Goal: Transaction & Acquisition: Purchase product/service

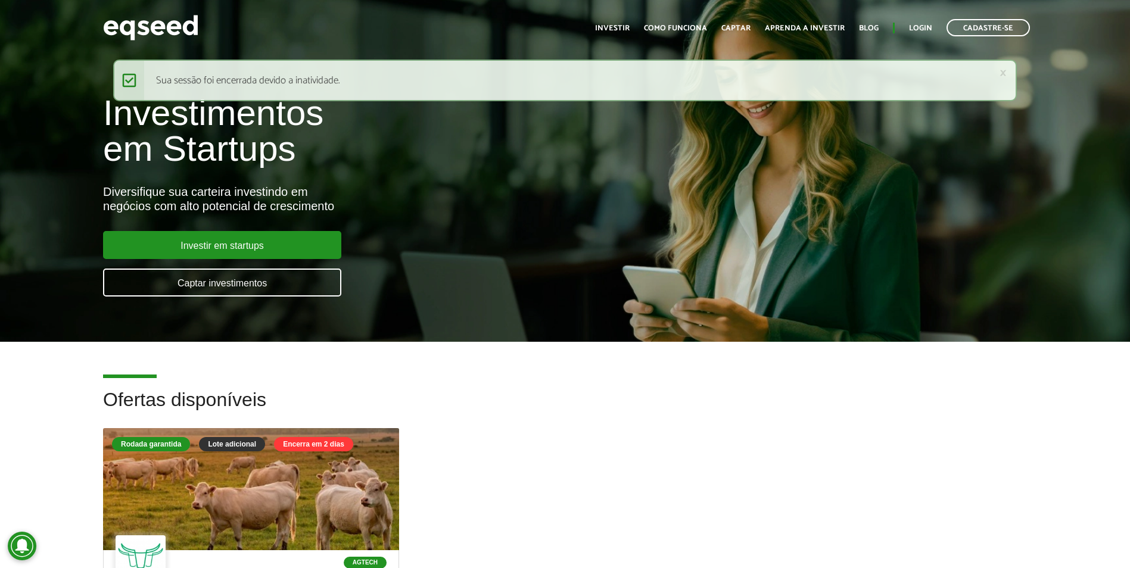
click at [921, 35] on ul "Início Investir Como funciona Captar Aprenda a investir Blog Login Cadastre-se" at bounding box center [812, 27] width 447 height 17
click at [921, 30] on link "Login" at bounding box center [920, 28] width 23 height 8
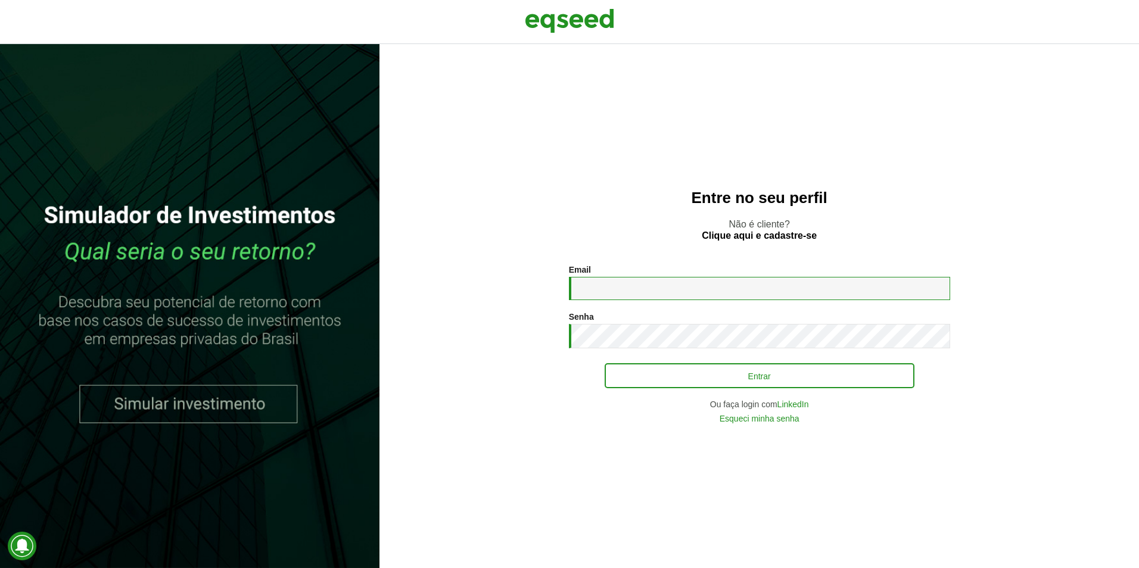
type input "**********"
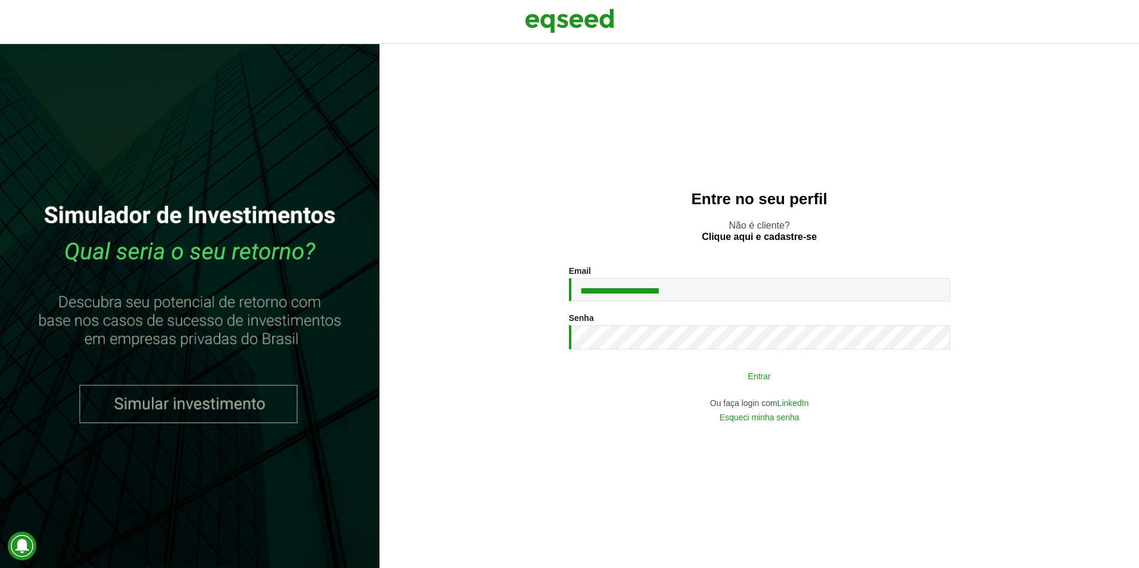
click at [741, 383] on button "Entrar" at bounding box center [760, 376] width 310 height 23
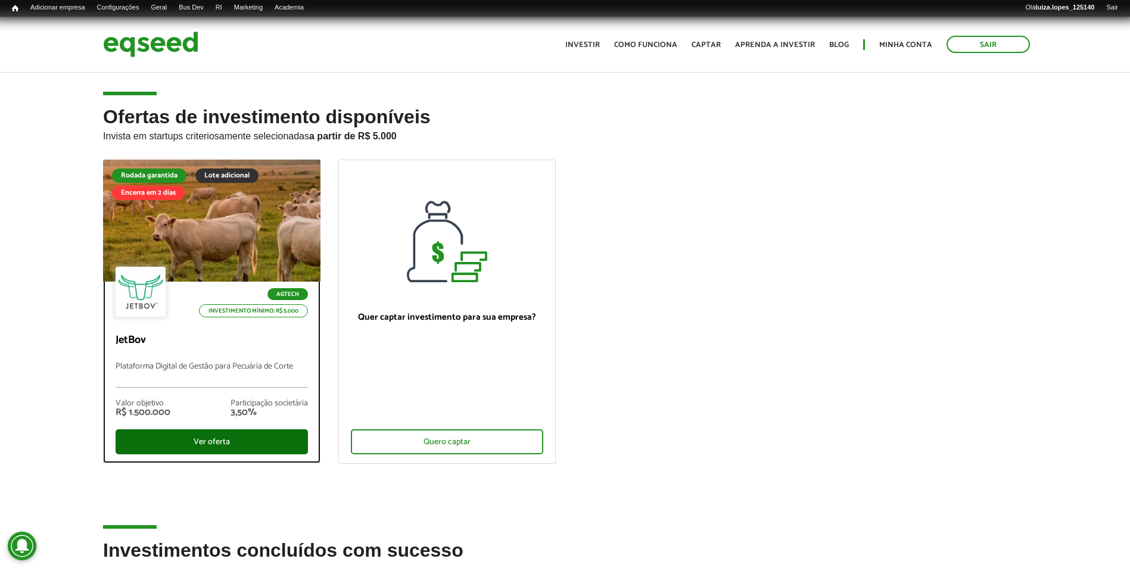
click at [175, 436] on div "Ver oferta" at bounding box center [212, 442] width 192 height 25
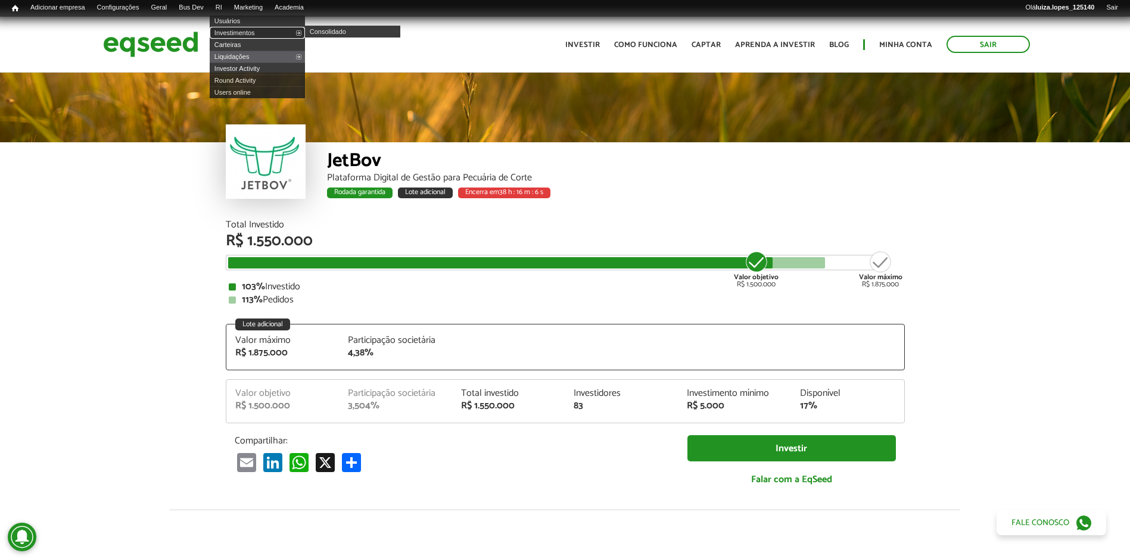
click at [254, 35] on link "Investimentos" at bounding box center [257, 33] width 95 height 12
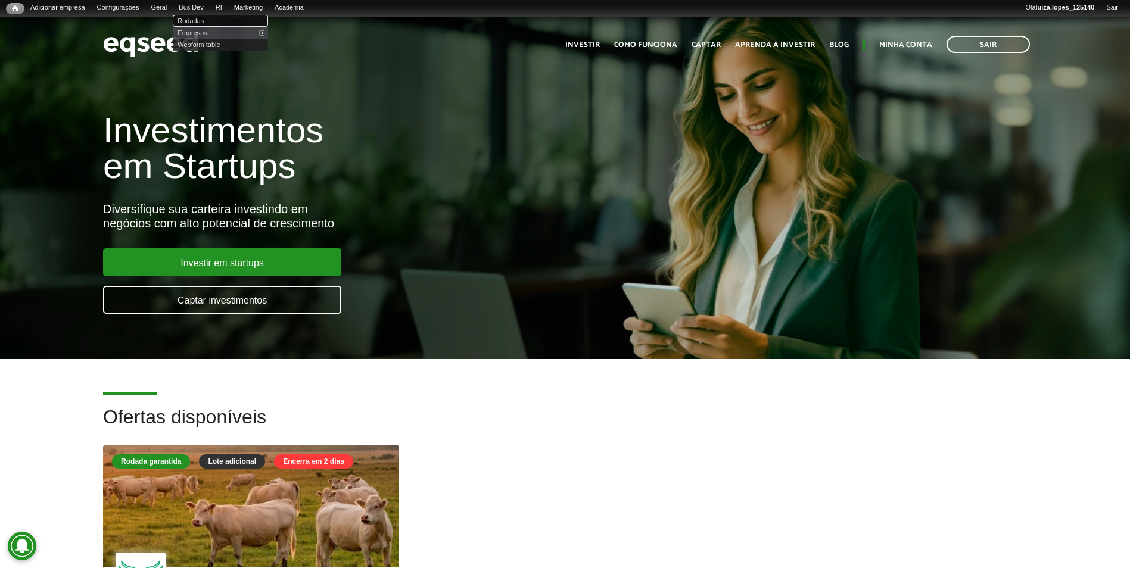
click at [214, 23] on link "Rodadas" at bounding box center [220, 21] width 95 height 12
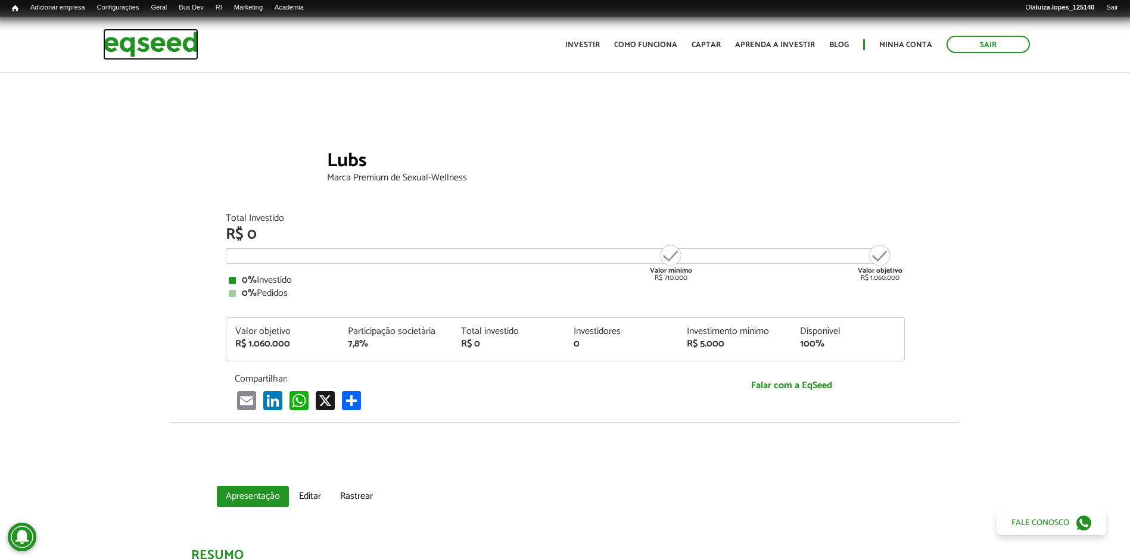
click at [109, 55] on img at bounding box center [150, 45] width 95 height 32
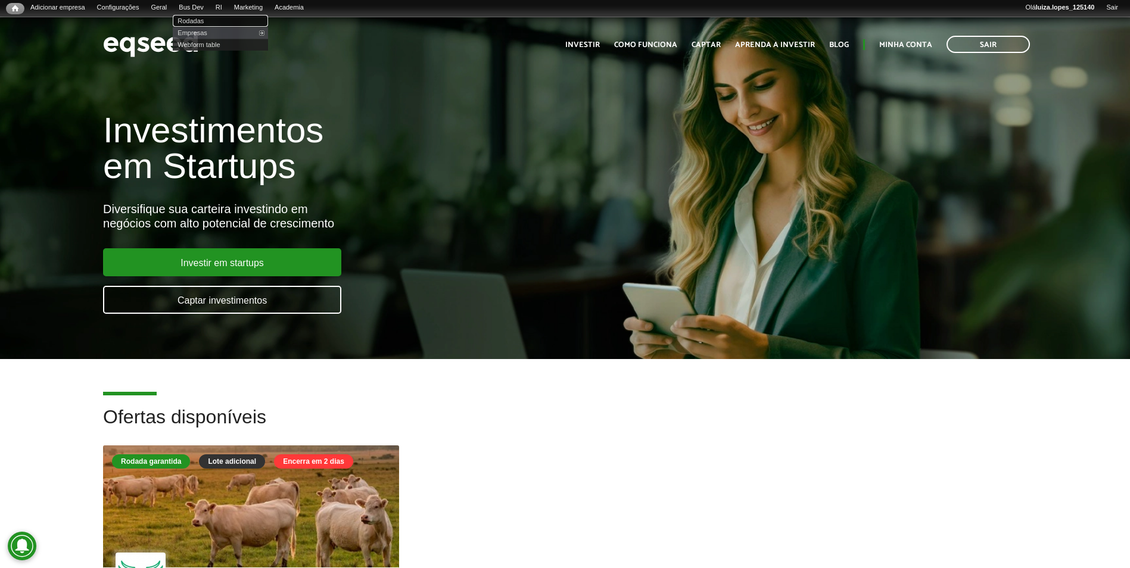
click at [211, 17] on link "Rodadas" at bounding box center [220, 21] width 95 height 12
